Goal: Task Accomplishment & Management: Manage account settings

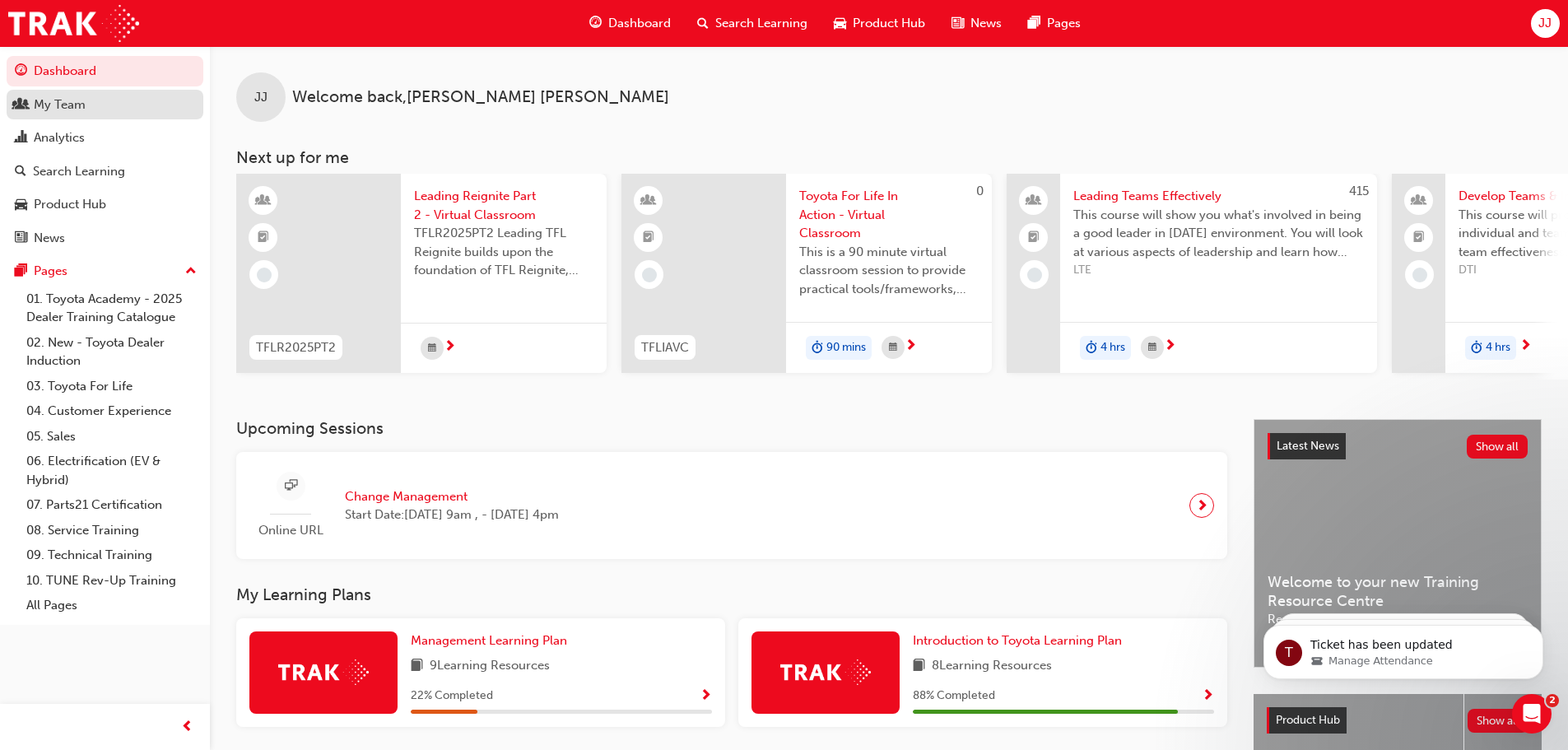
click at [69, 97] on div "My Team" at bounding box center [60, 105] width 52 height 19
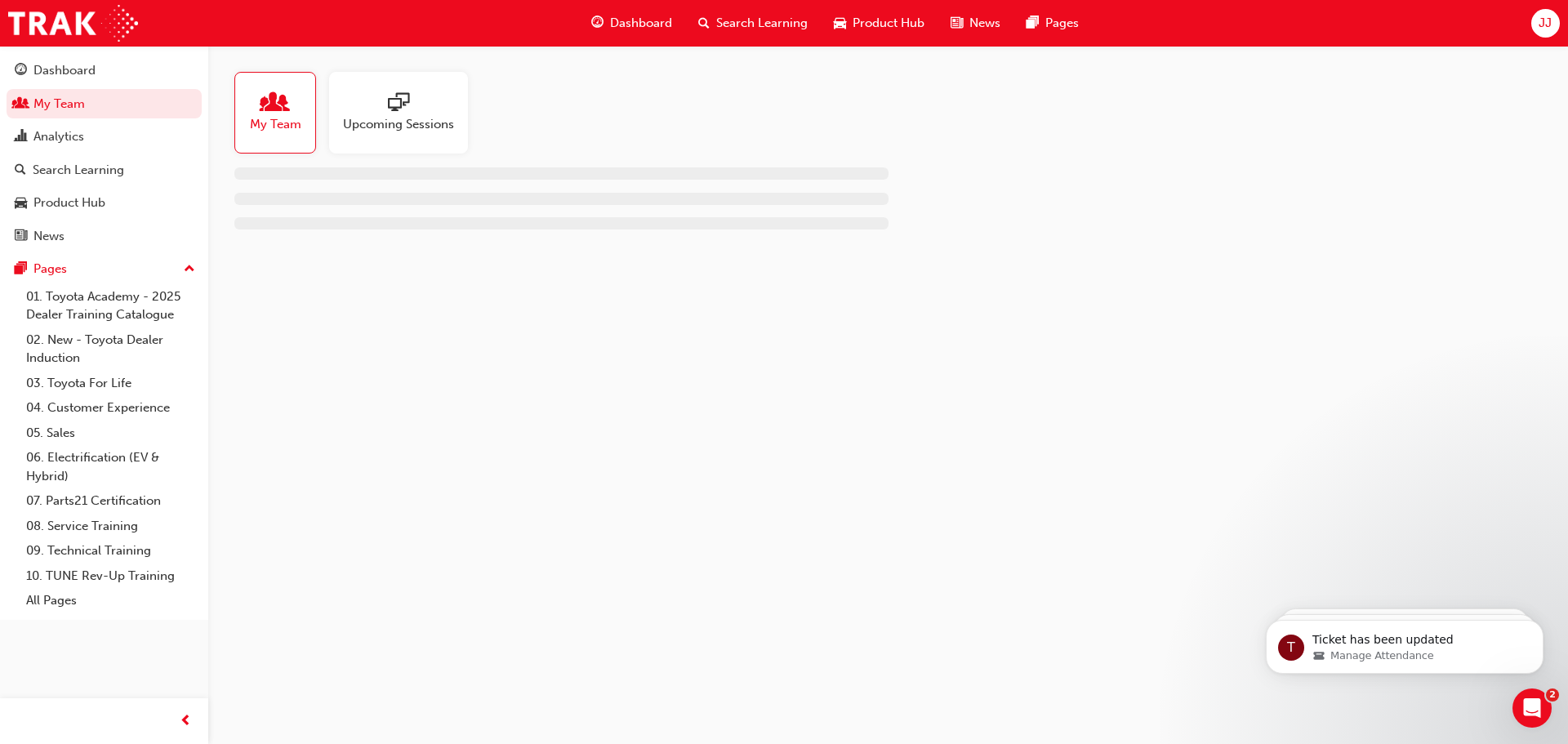
click at [425, 120] on span "Upcoming Sessions" at bounding box center [399, 125] width 111 height 19
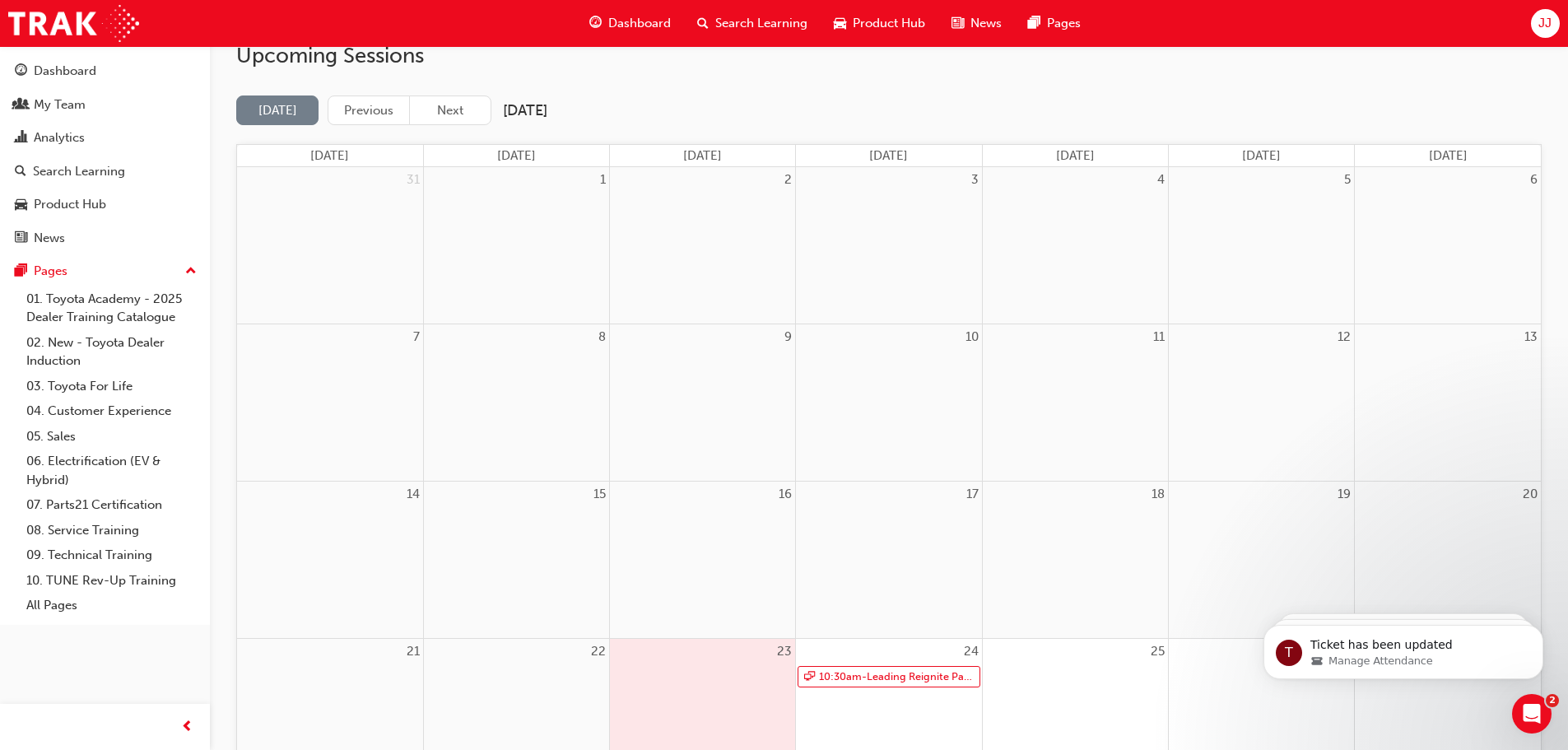
scroll to position [330, 0]
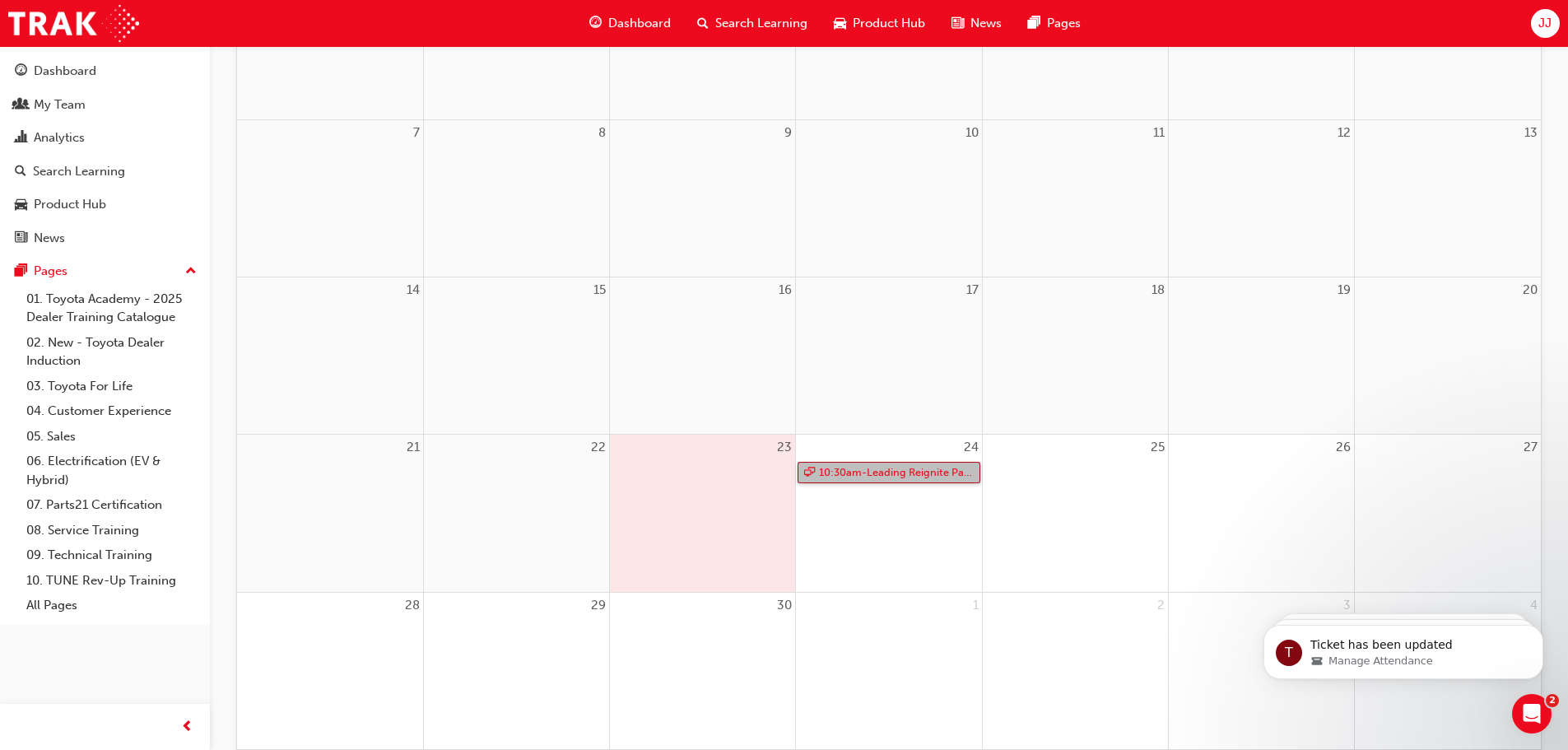
click at [877, 469] on link "10:30am - Leading Reignite Part 2 - Virtual Classroom" at bounding box center [888, 473] width 182 height 22
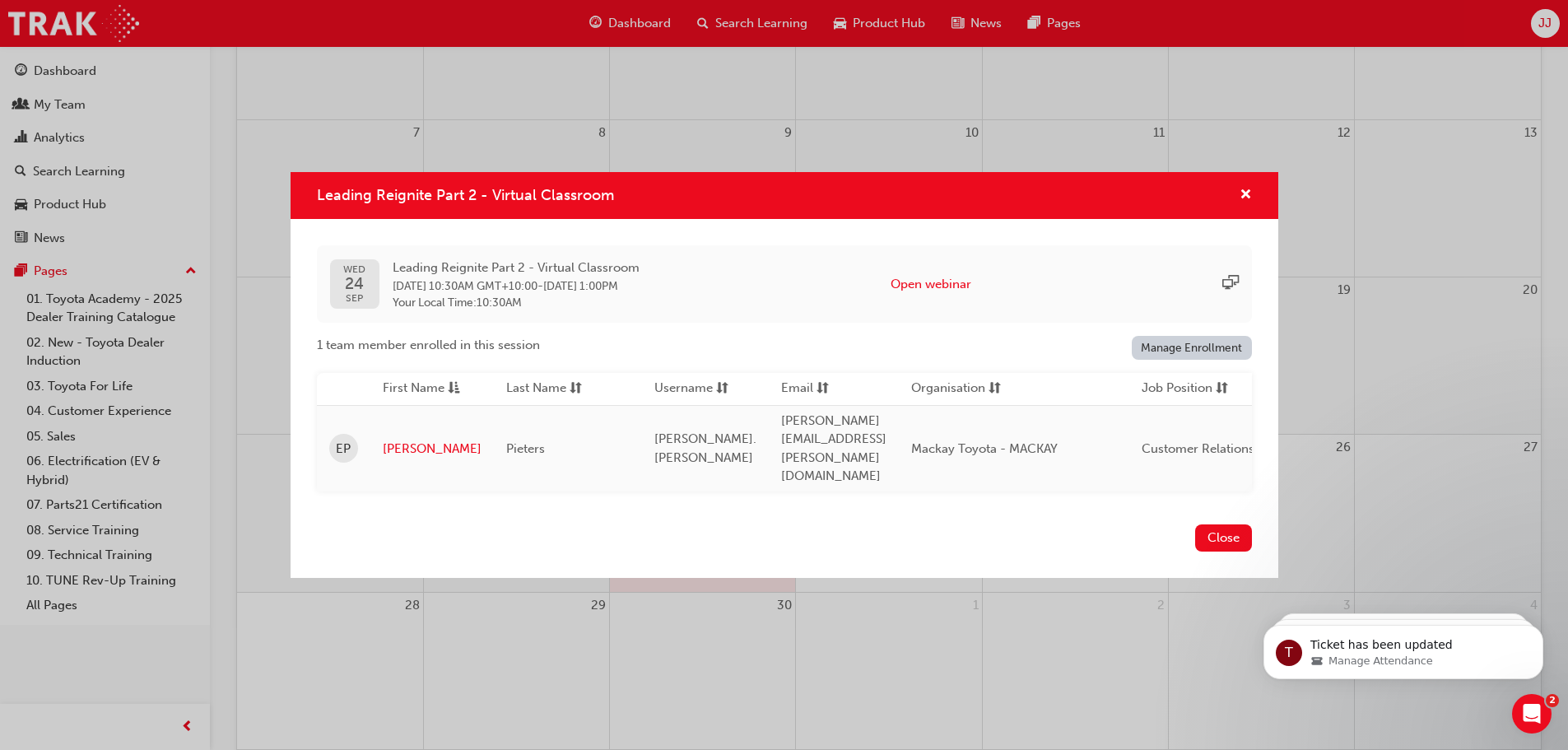
click at [1204, 360] on link "Manage Enrollment" at bounding box center [1191, 348] width 120 height 24
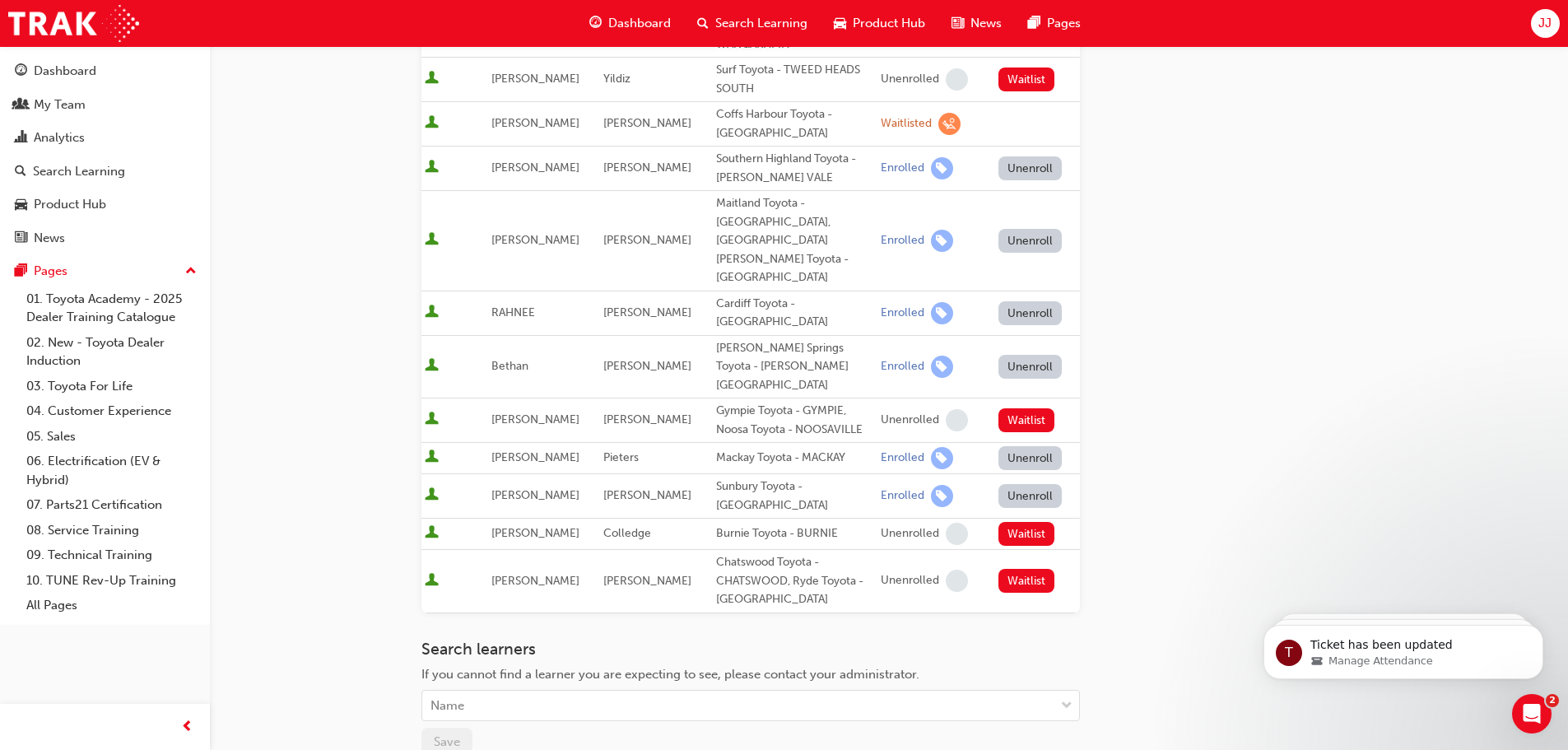
scroll to position [906, 0]
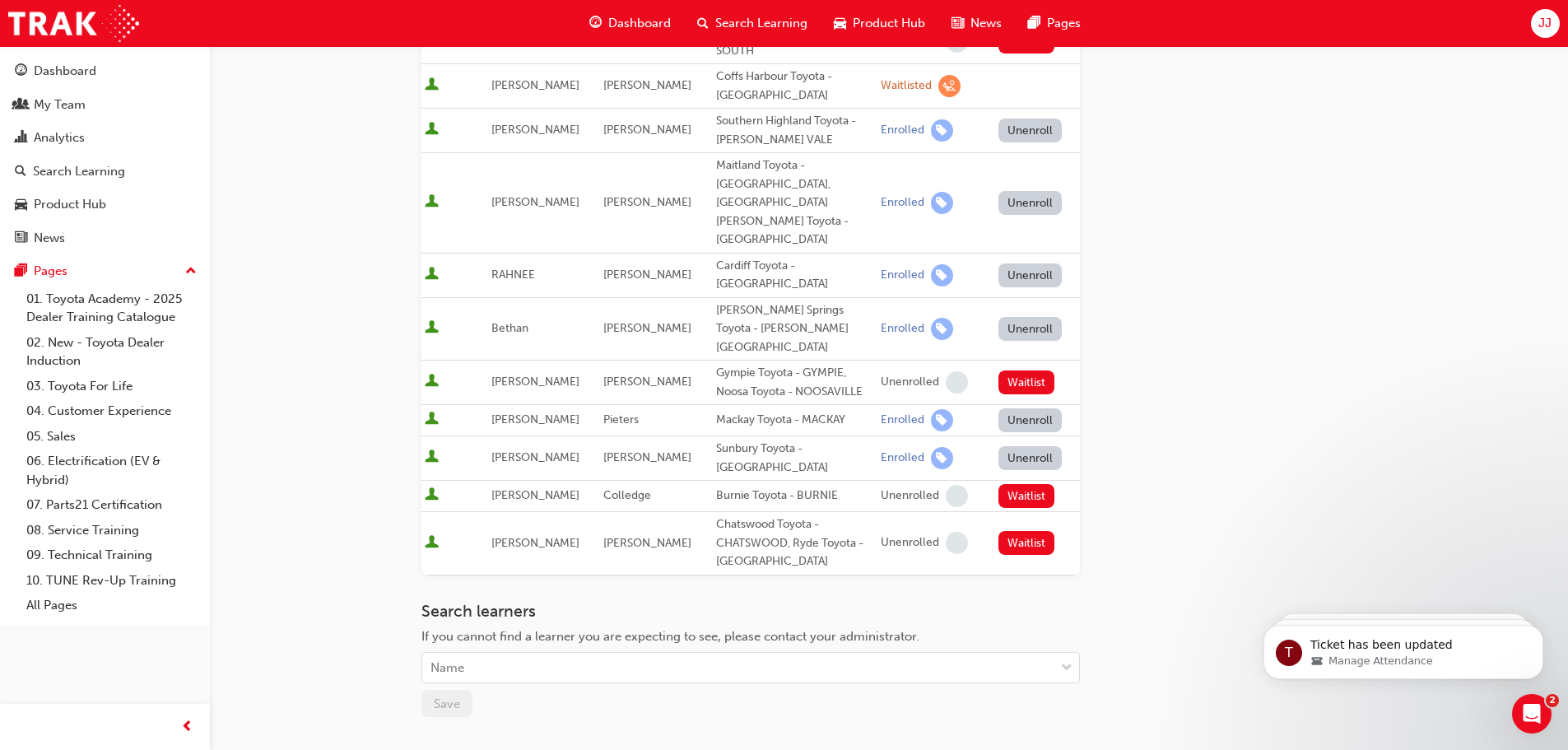
click at [1016, 408] on button "Unenroll" at bounding box center [1031, 420] width 64 height 24
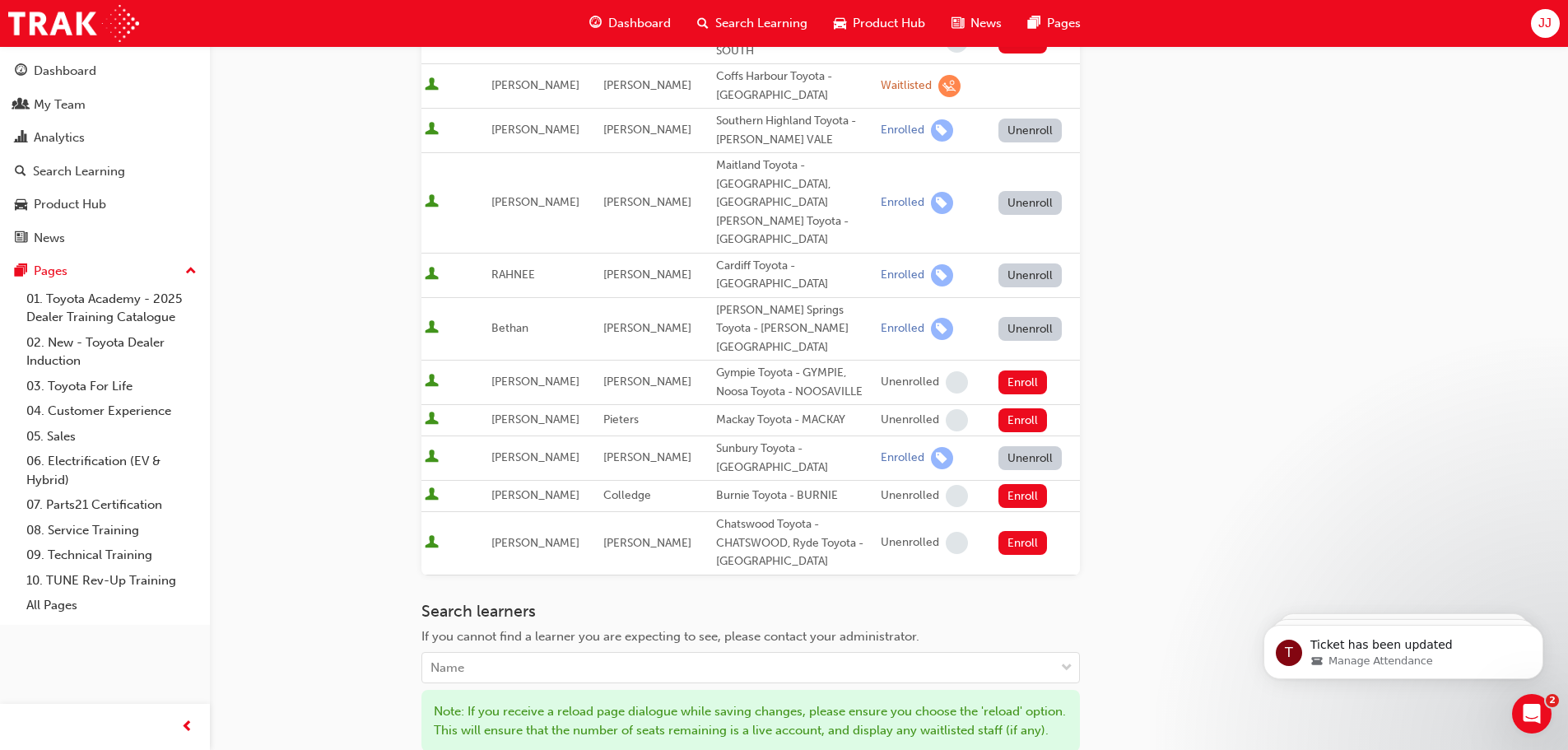
click at [1191, 299] on div "Go to session detail page Manage enrollment for Leading Reignite Part 2 - Virtu…" at bounding box center [889, 27] width 935 height 1774
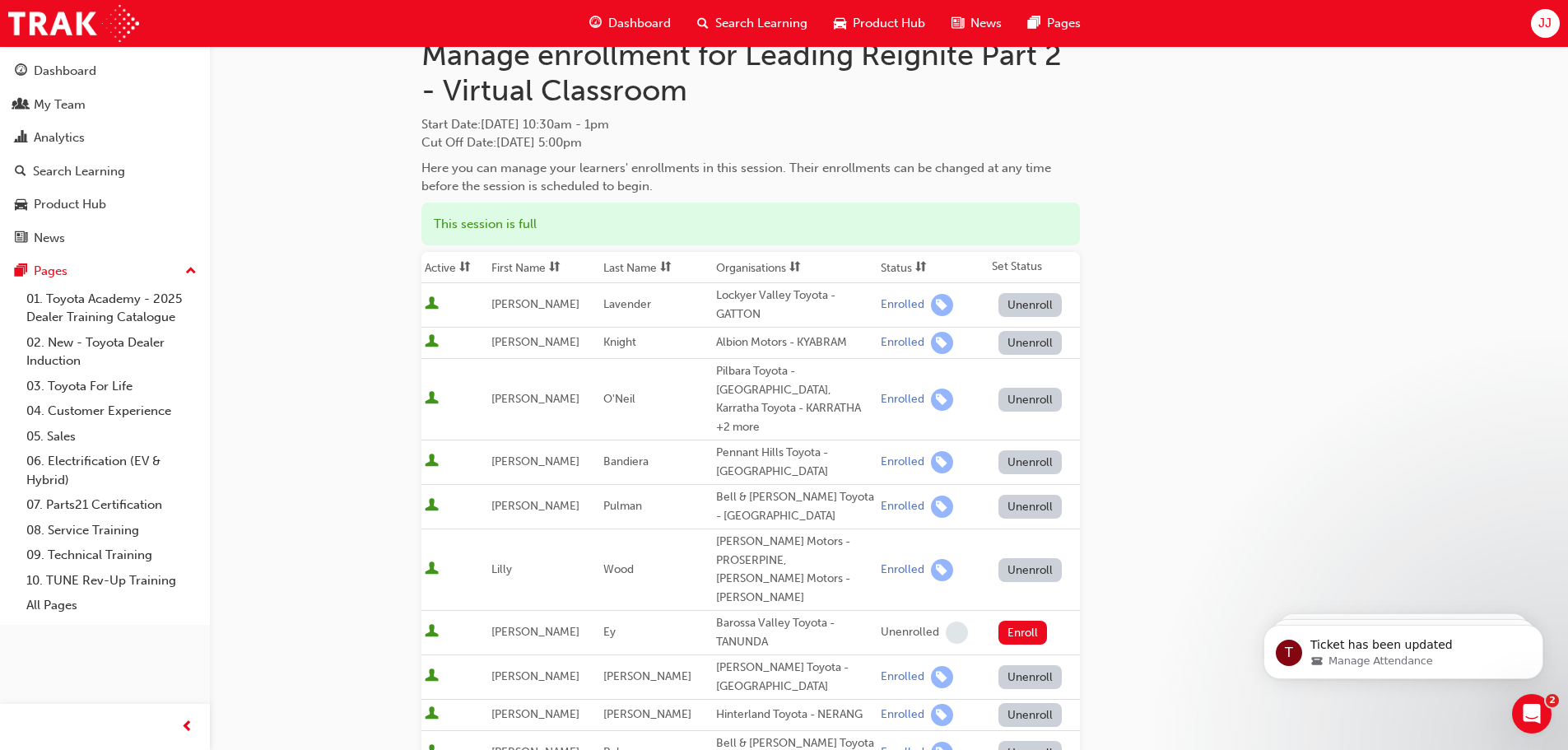
scroll to position [0, 0]
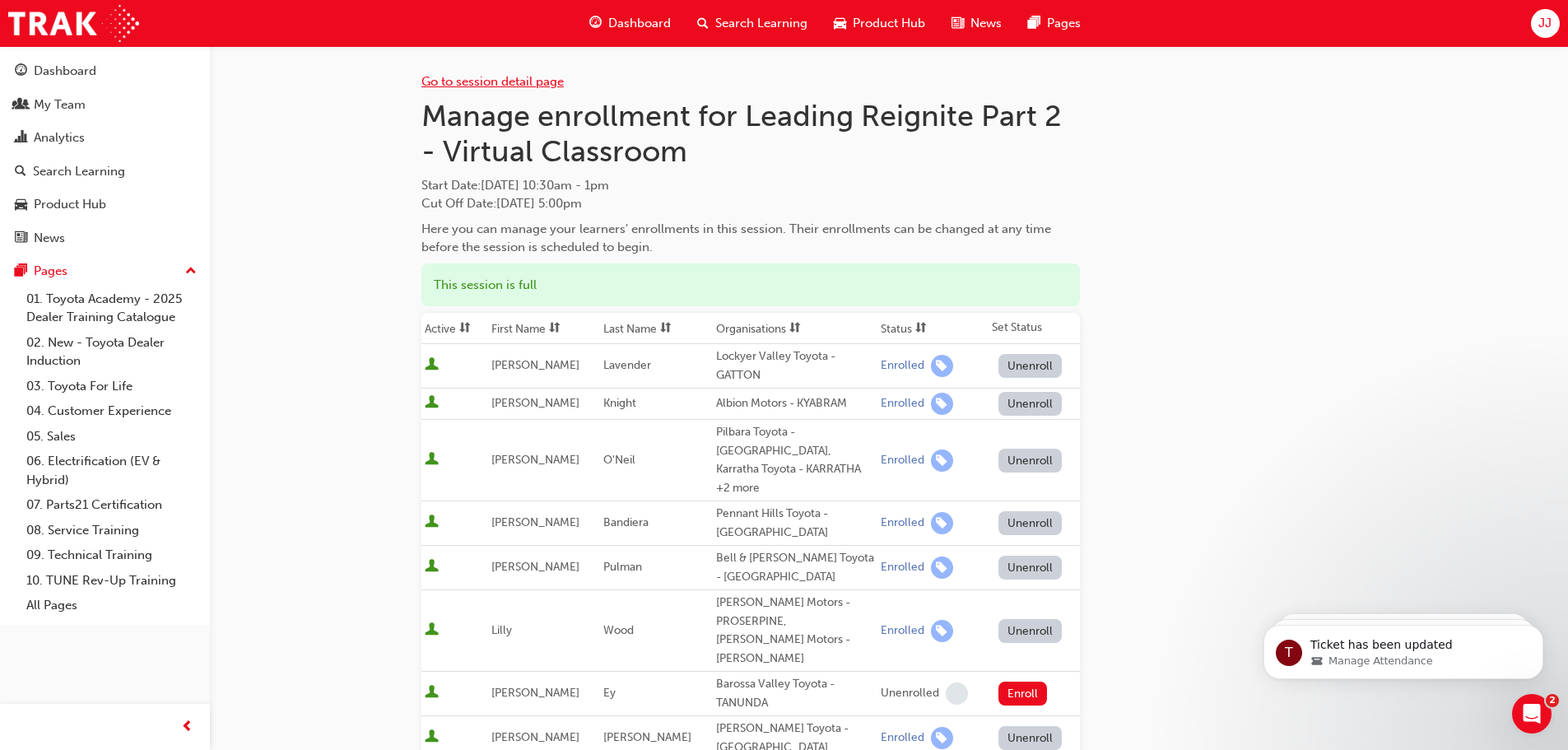
click at [475, 77] on link "Go to session detail page" at bounding box center [492, 81] width 142 height 15
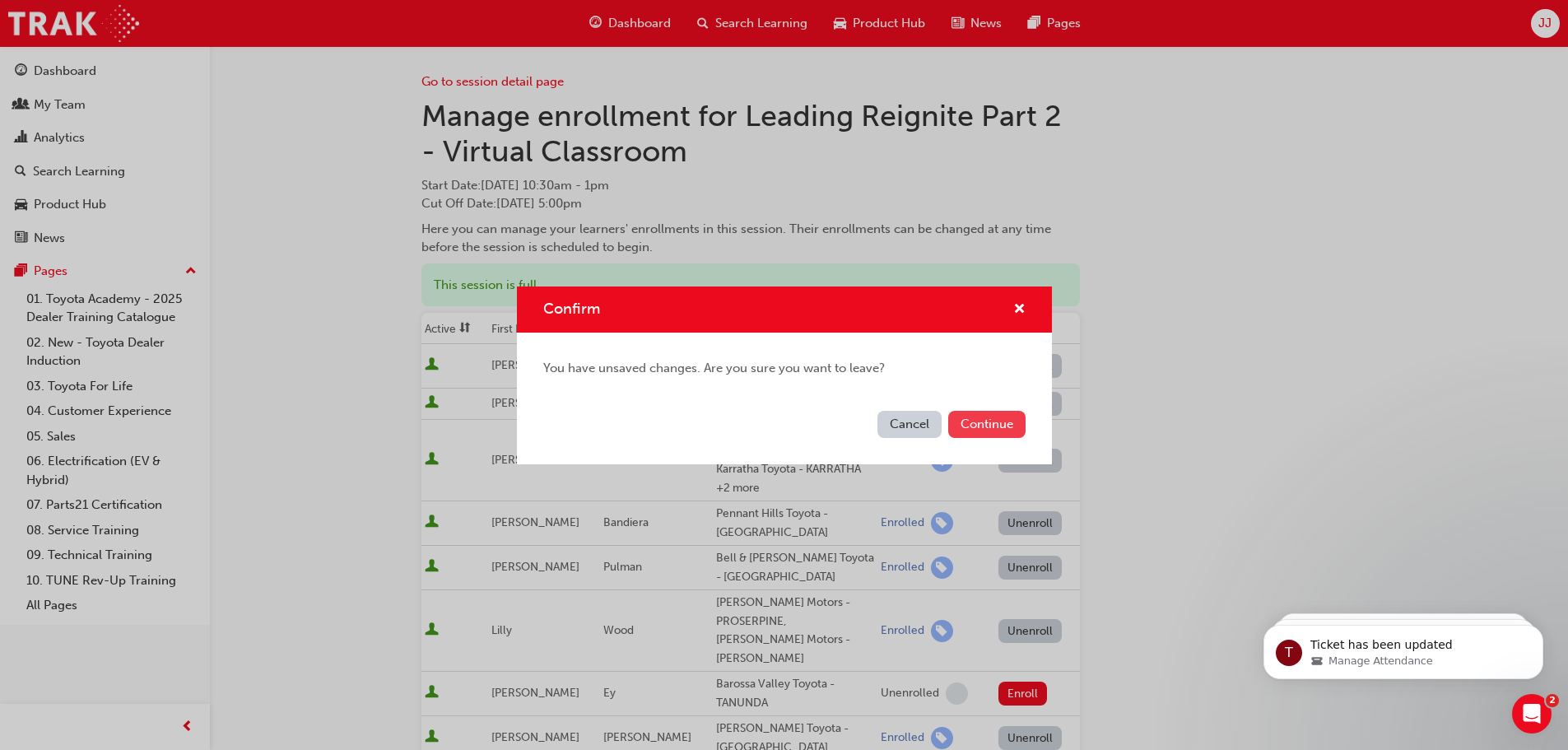
click at [1002, 419] on button "Continue" at bounding box center [987, 424] width 78 height 27
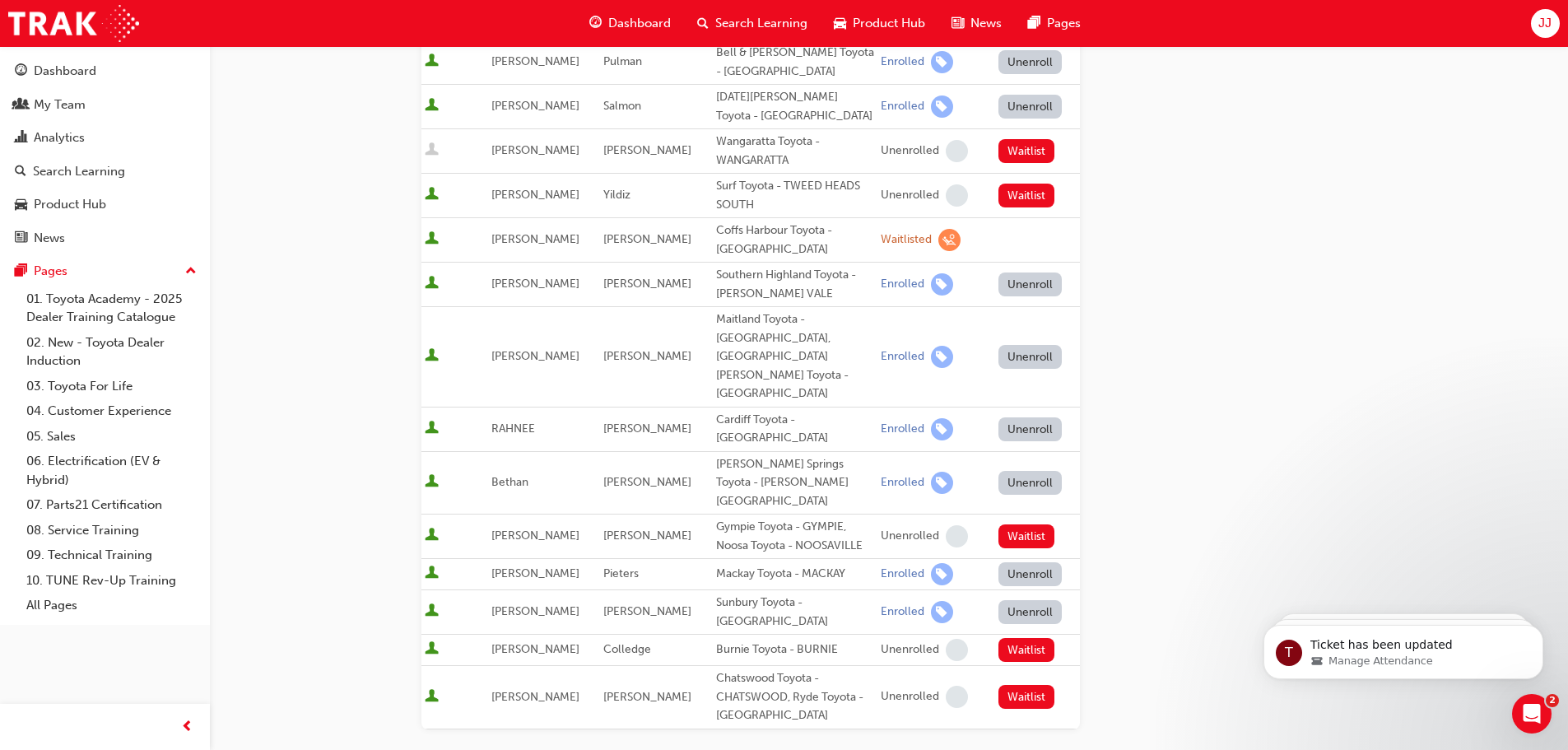
scroll to position [823, 0]
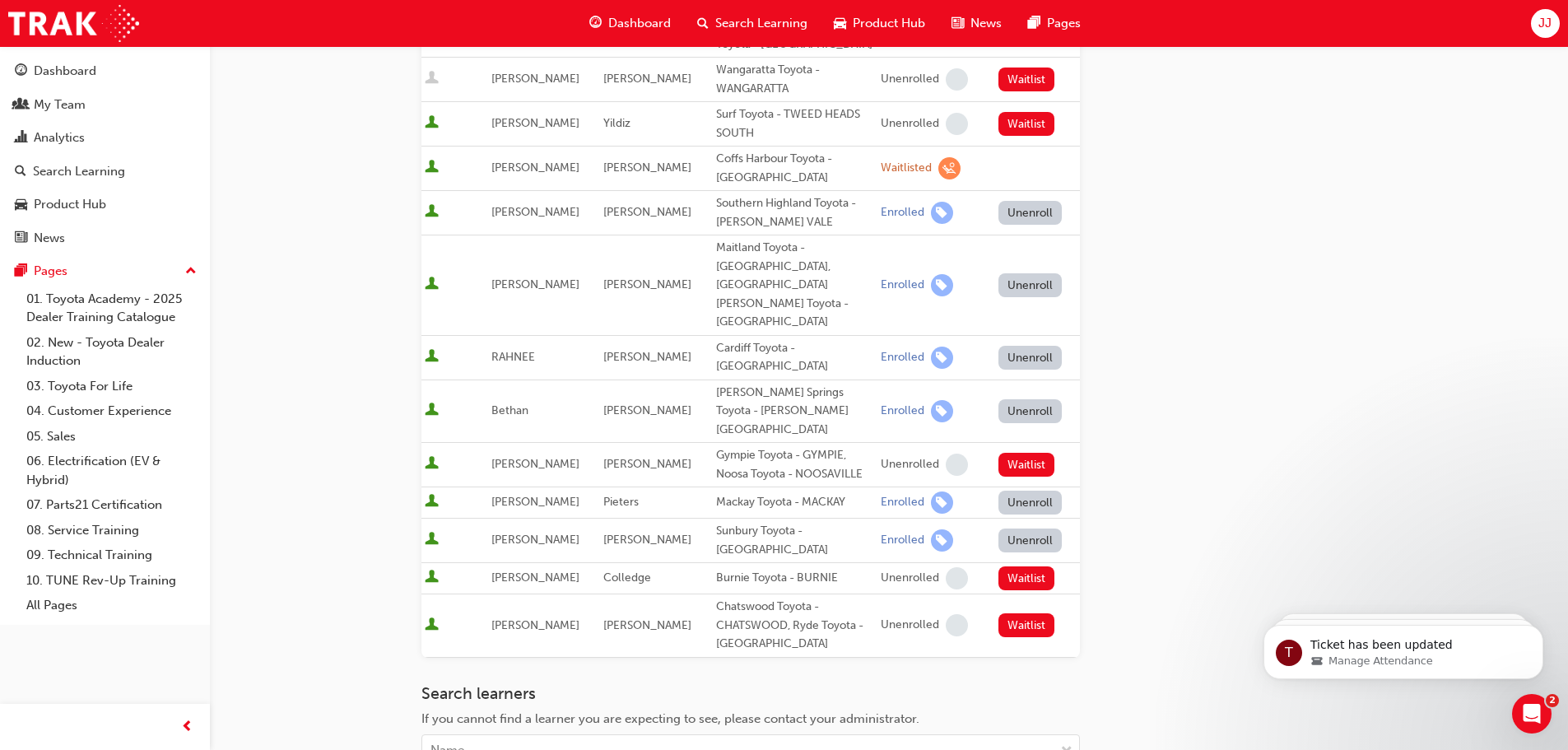
click at [1035, 491] on button "Unenroll" at bounding box center [1031, 503] width 64 height 24
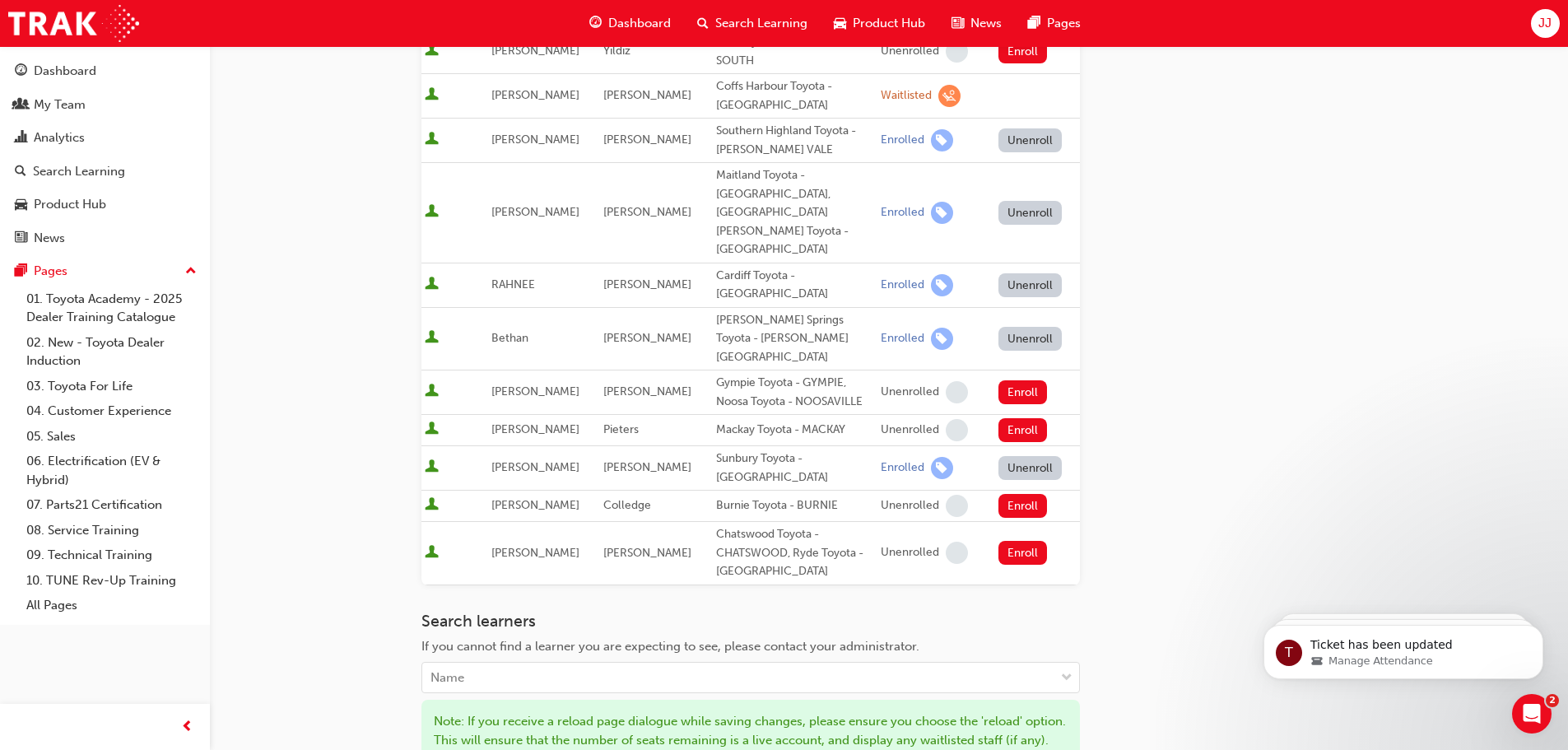
scroll to position [1044, 0]
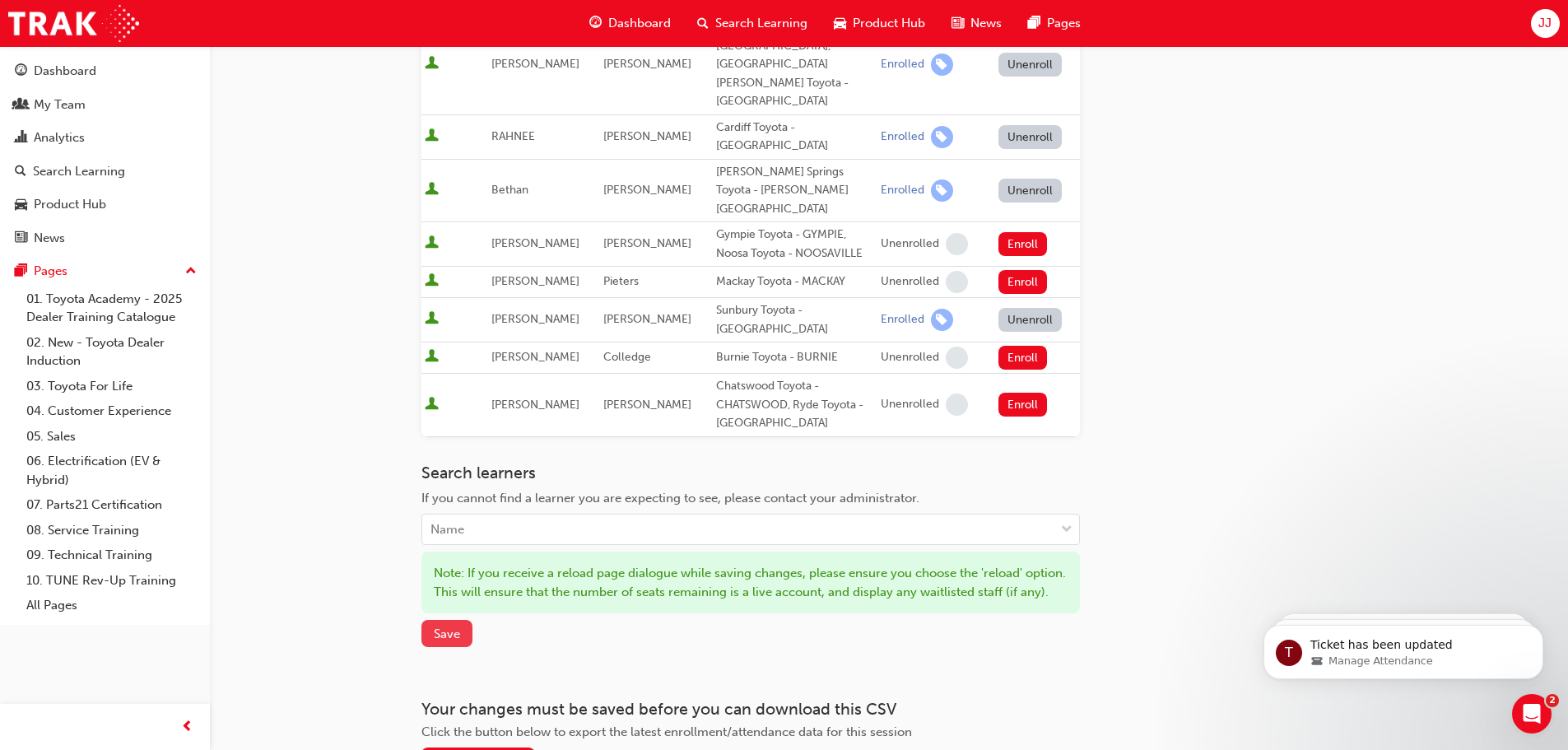
click at [438, 627] on span "Save" at bounding box center [447, 633] width 27 height 15
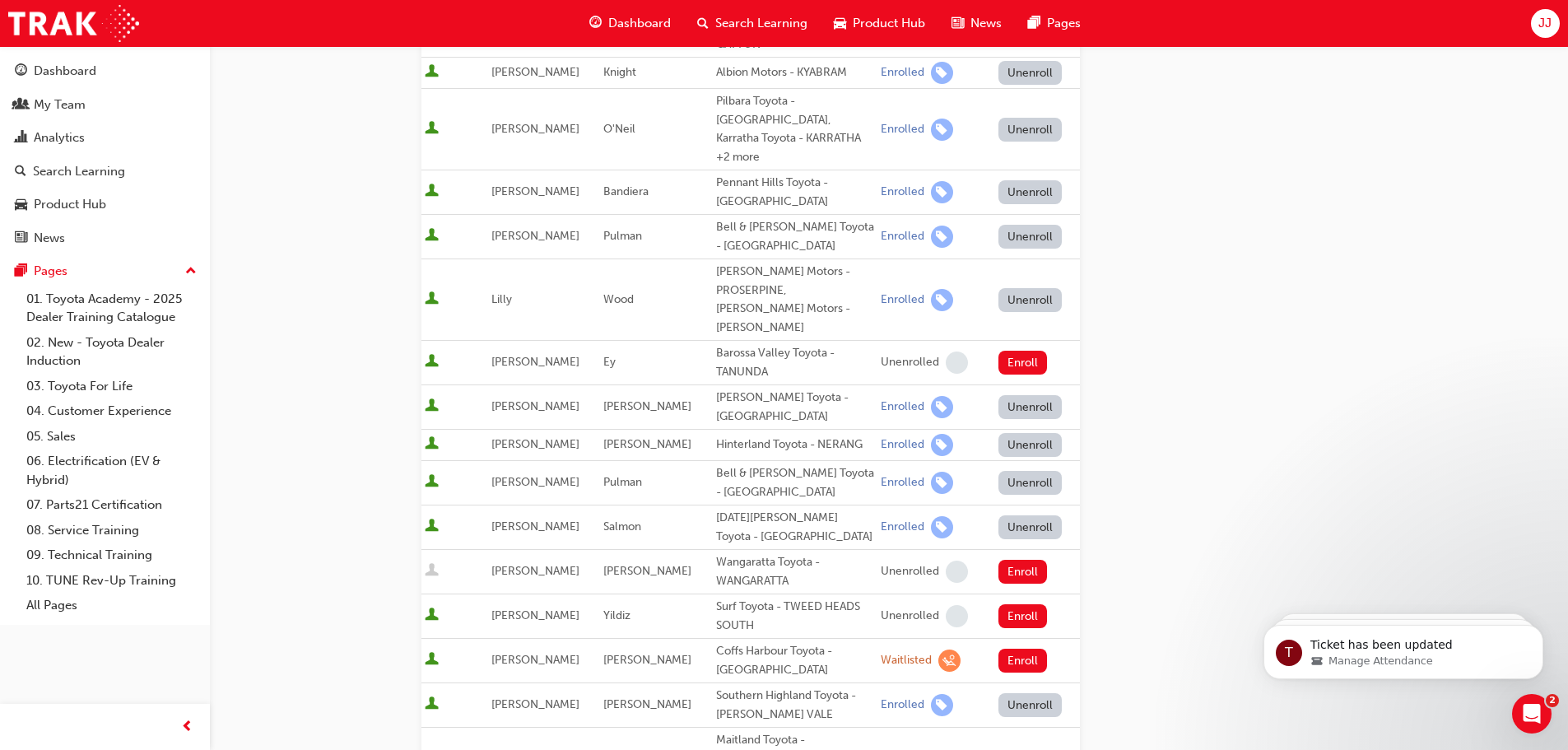
scroll to position [298, 0]
